Goal: Task Accomplishment & Management: Manage account settings

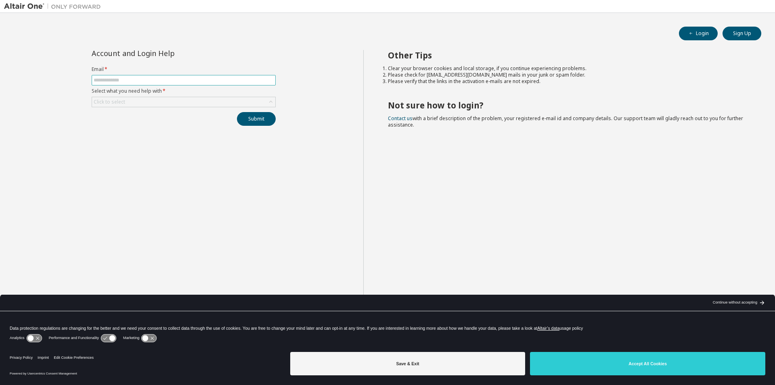
click at [155, 81] on input "text" at bounding box center [184, 80] width 180 height 6
click at [203, 80] on input "text" at bounding box center [184, 80] width 180 height 6
type input "**********"
click at [237, 112] on button "Submit" at bounding box center [256, 119] width 39 height 14
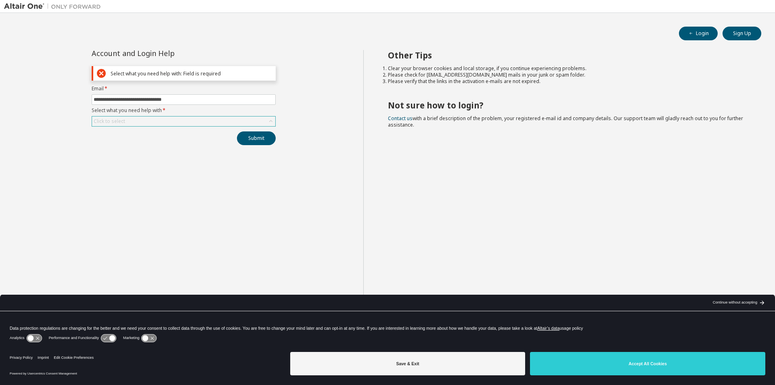
click at [196, 123] on div "Click to select" at bounding box center [183, 122] width 183 height 10
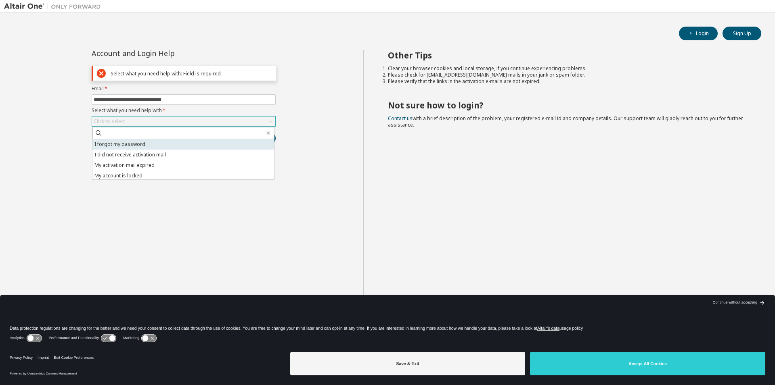
click at [183, 142] on li "I forgot my password" at bounding box center [183, 144] width 182 height 10
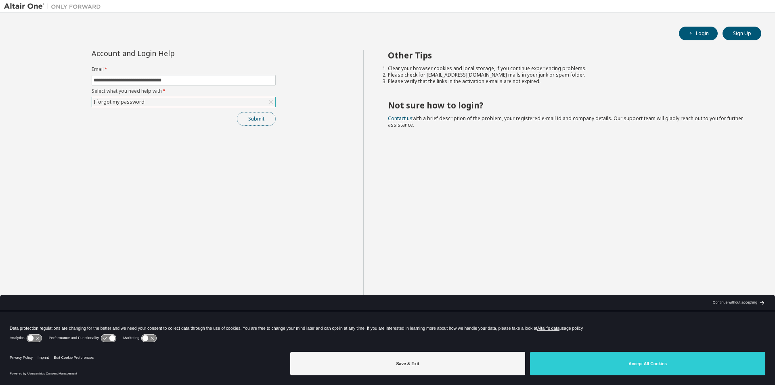
click at [249, 122] on button "Submit" at bounding box center [256, 119] width 39 height 14
click at [262, 121] on button "Submit" at bounding box center [256, 119] width 39 height 14
